Goal: Task Accomplishment & Management: Complete application form

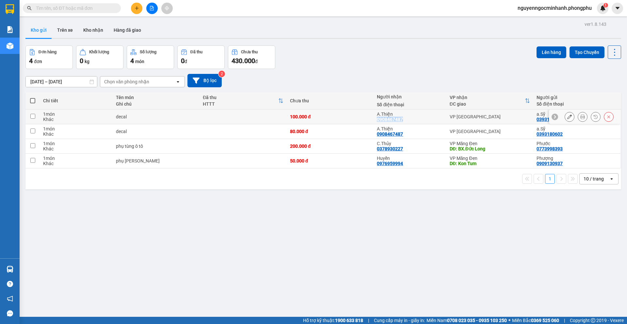
copy div "0908467487"
drag, startPoint x: 374, startPoint y: 119, endPoint x: 398, endPoint y: 122, distance: 24.0
click at [398, 122] on div "0908467487" at bounding box center [390, 119] width 26 height 5
click at [135, 8] on icon "plus" at bounding box center [137, 8] width 5 height 5
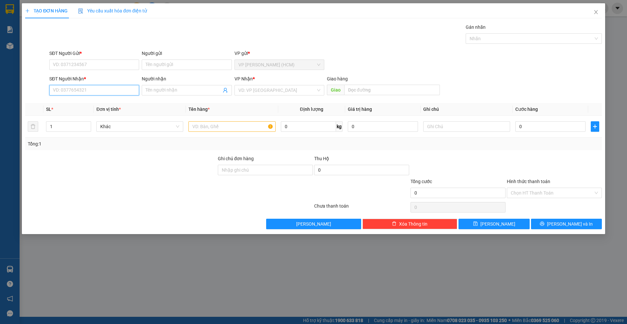
click at [101, 93] on input "SĐT Người Nhận *" at bounding box center [94, 90] width 90 height 10
paste input "0908467487"
type input "0908467487"
click at [102, 103] on div "0908467487 - A.Thiện" at bounding box center [94, 103] width 82 height 7
type input "A.Thiện"
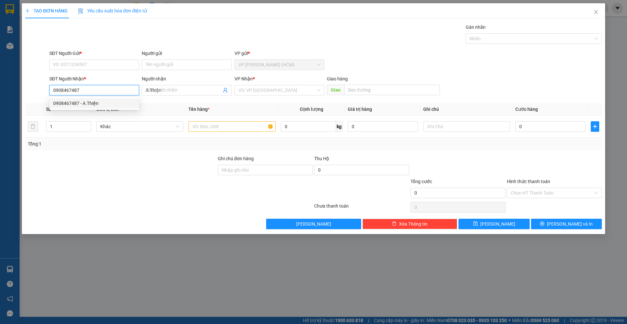
type input "100.000"
type input "0908467487"
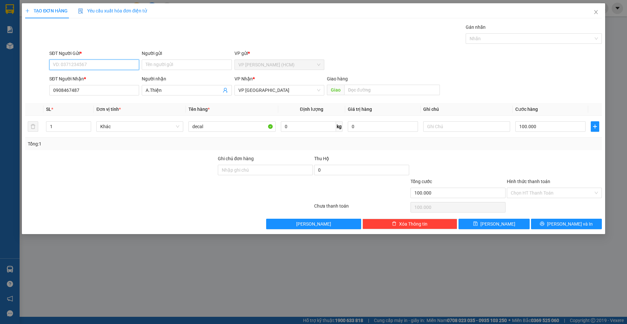
click at [110, 65] on input "SĐT Người Gửi *" at bounding box center [94, 64] width 90 height 10
click at [110, 79] on div "0393180602 - a.Sỹ" at bounding box center [94, 77] width 82 height 7
type input "0393180602"
type input "a.Sỹ"
click at [546, 127] on input "100.000" at bounding box center [550, 126] width 70 height 10
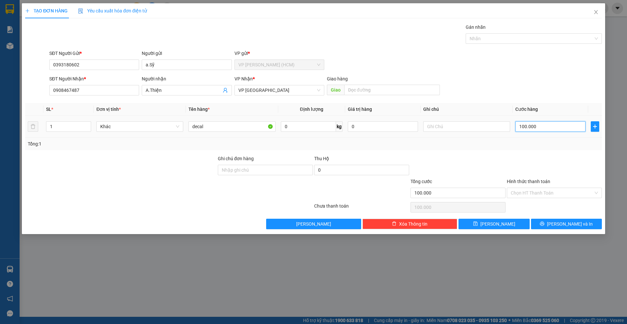
type input "5"
type input "50"
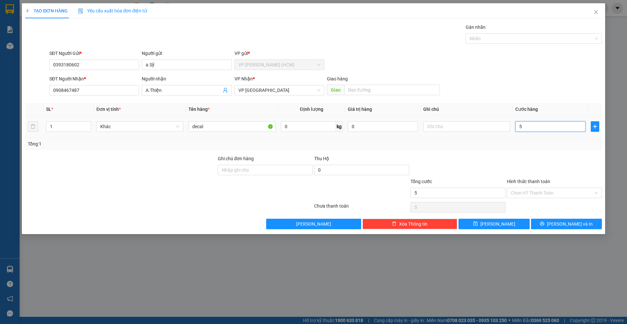
type input "50"
type input "500"
type input "5.000"
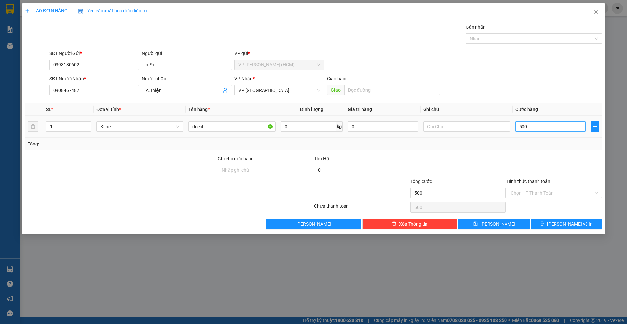
type input "5.000"
type input "50.000"
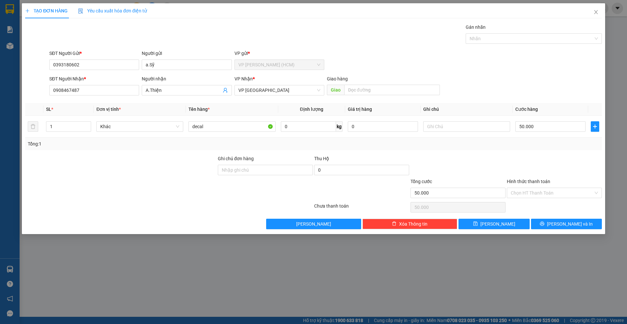
click at [500, 65] on div "SĐT Người Gửi * 0393180602 Người gửi a.Sỹ VP gửi * VP [PERSON_NAME] (HCM)" at bounding box center [325, 61] width 555 height 23
click at [561, 226] on span "[PERSON_NAME] và In" at bounding box center [570, 223] width 46 height 7
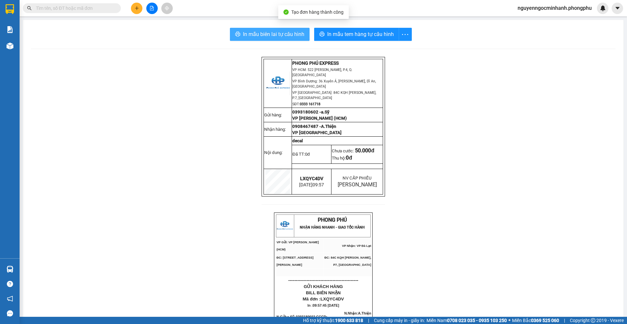
click at [287, 33] on span "In mẫu biên lai tự cấu hình" at bounding box center [273, 34] width 61 height 8
